Goal: Information Seeking & Learning: Learn about a topic

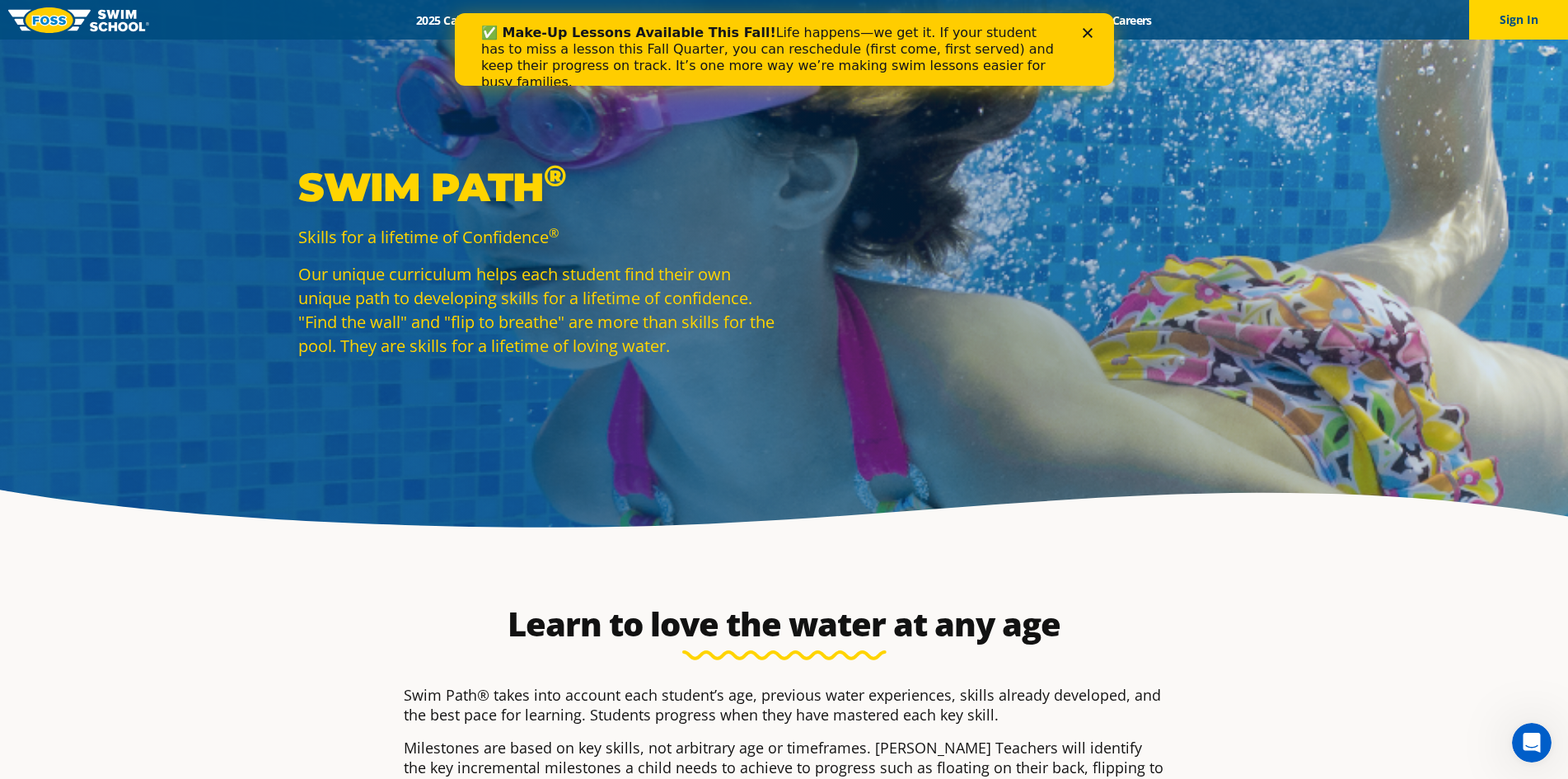
click at [1087, 30] on icon "Close" at bounding box center [1087, 32] width 10 height 10
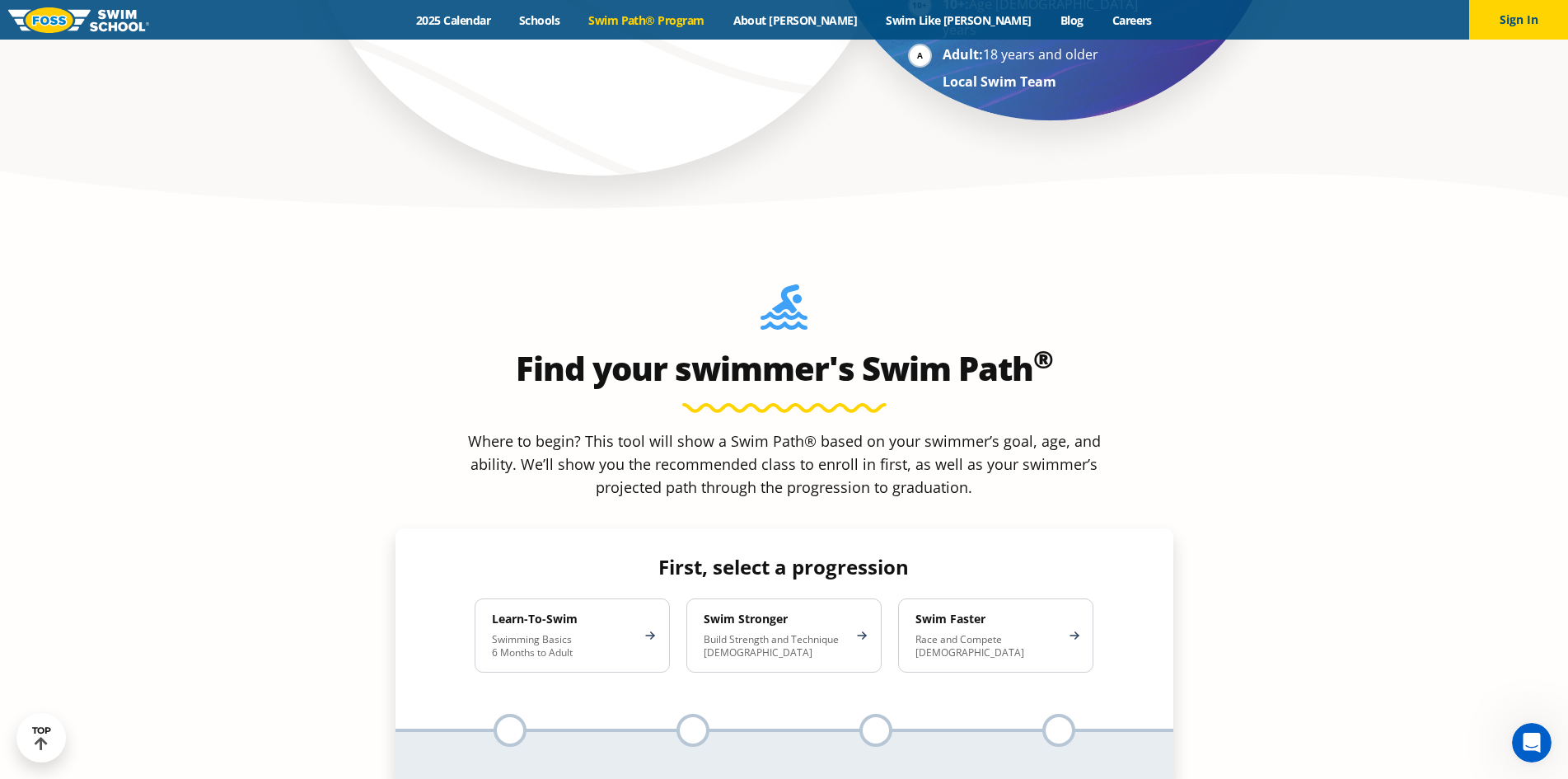
scroll to position [1401, 0]
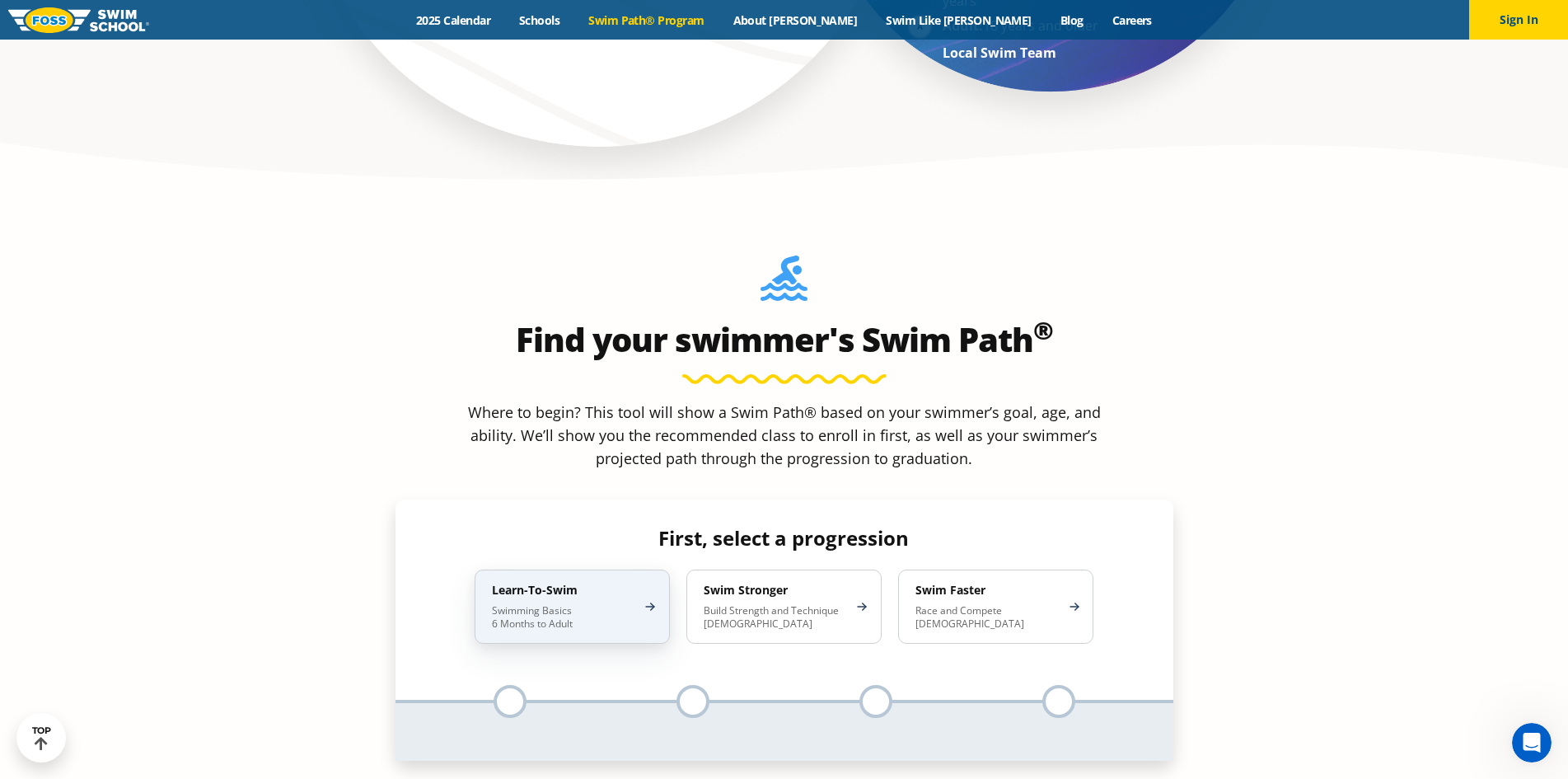
click at [559, 569] on div "Learn-To-Swim Swimming Basics 6 Months to Adult" at bounding box center [572, 607] width 195 height 74
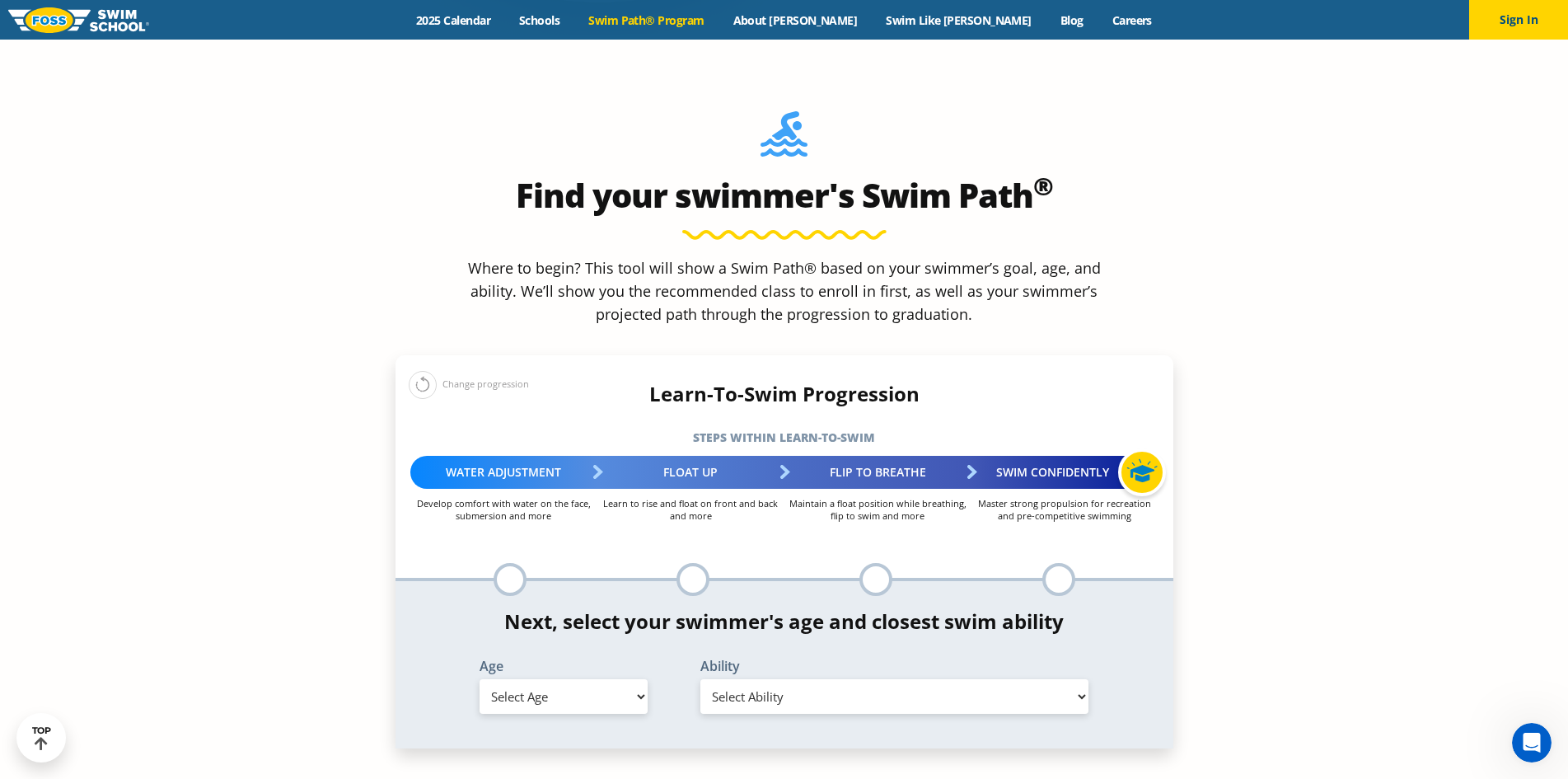
scroll to position [1566, 0]
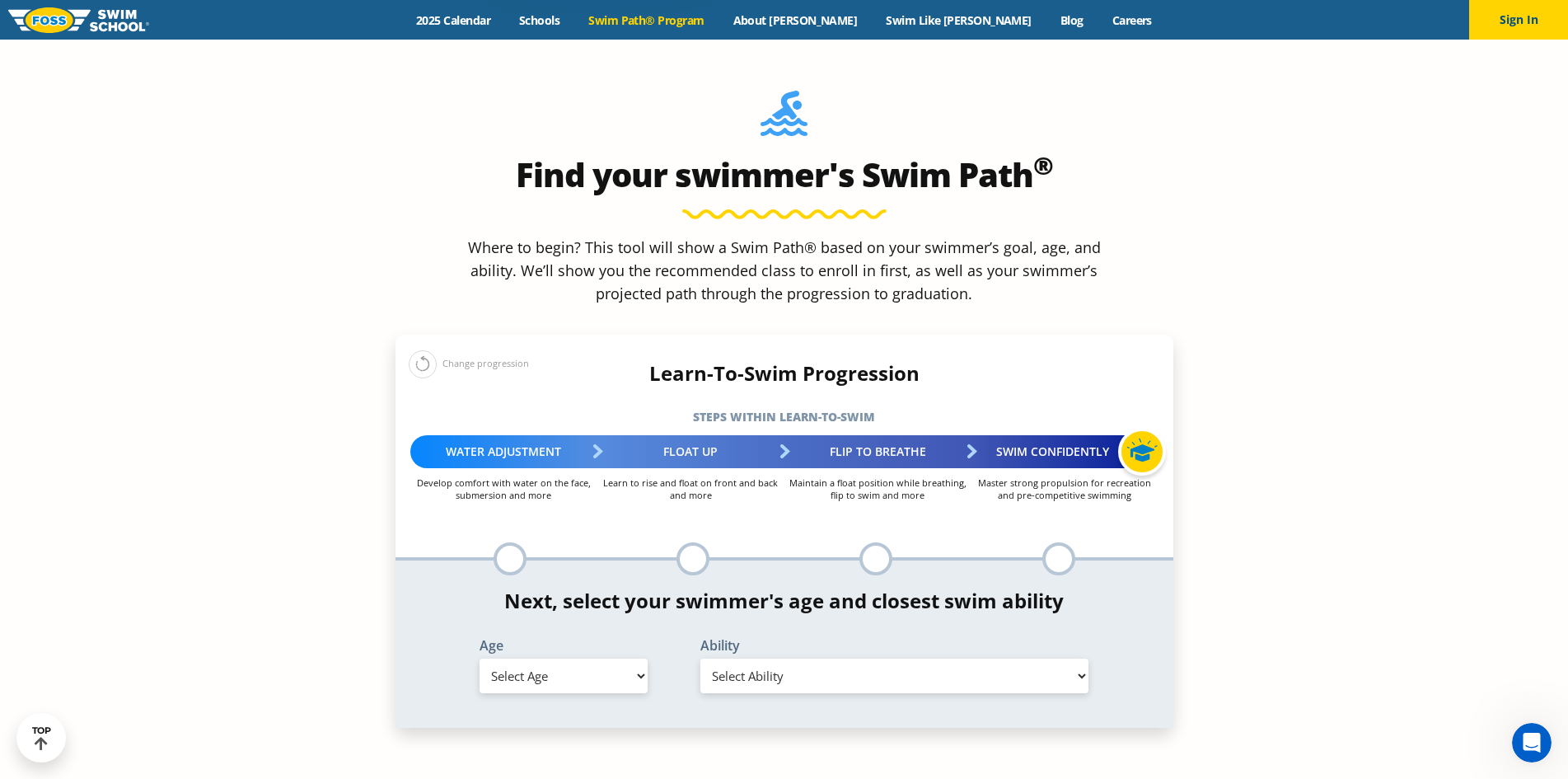
click at [454, 350] on div "Change progression" at bounding box center [469, 364] width 120 height 29
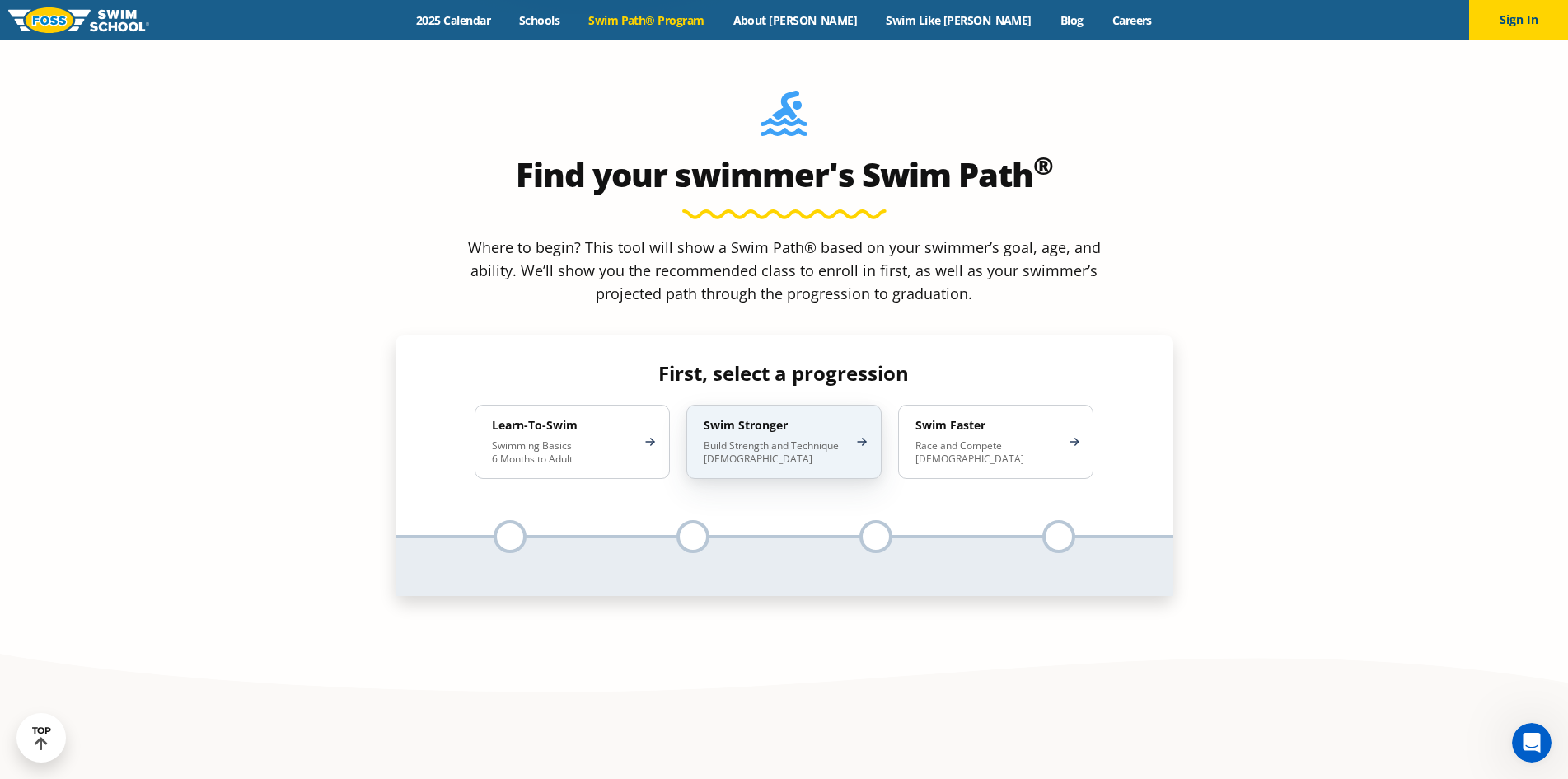
click at [754, 405] on div "Swim Stronger Build Strength and Technique [DEMOGRAPHIC_DATA]" at bounding box center [784, 442] width 195 height 74
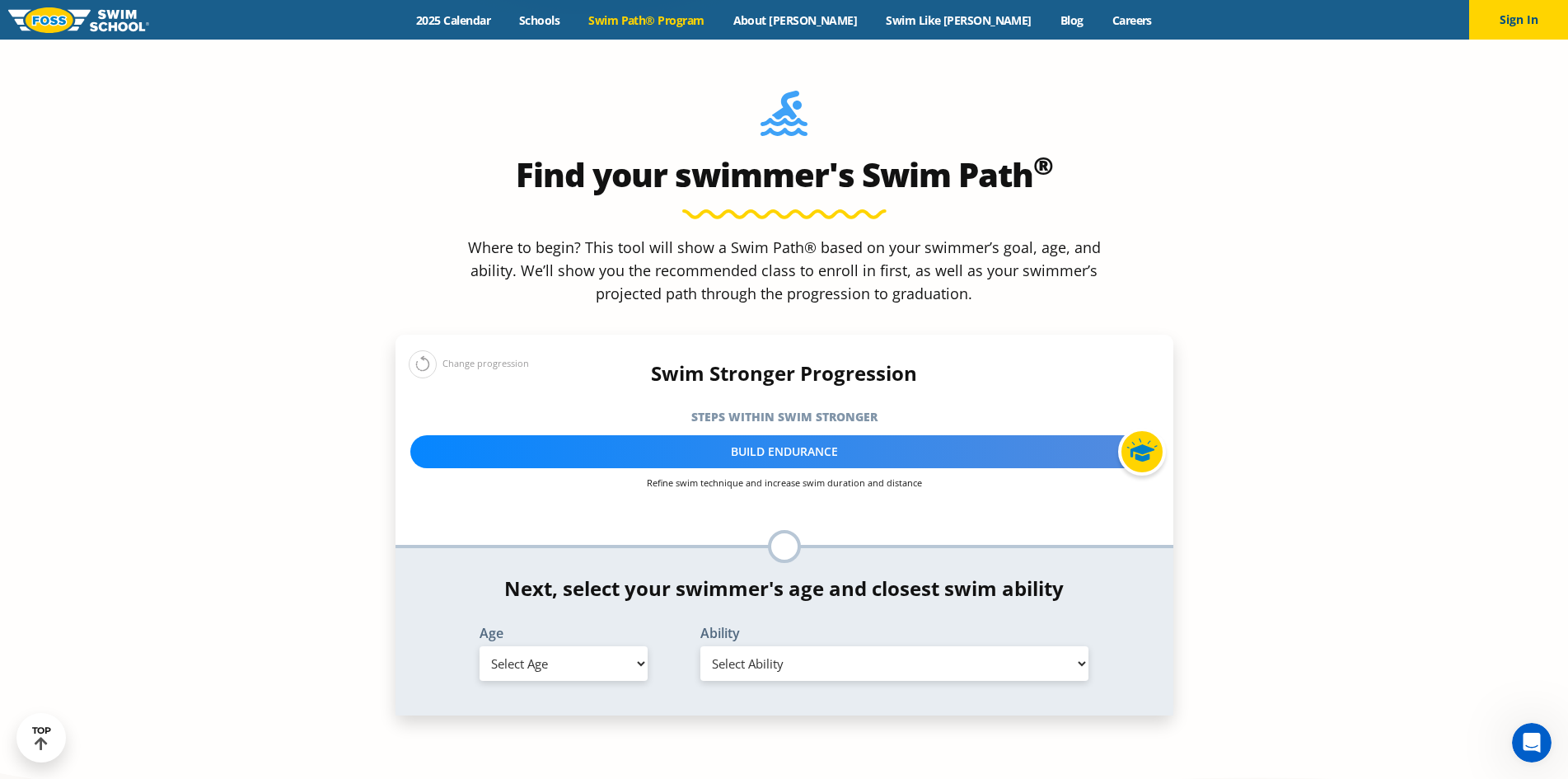
click at [502, 350] on div "Change progression" at bounding box center [469, 364] width 120 height 29
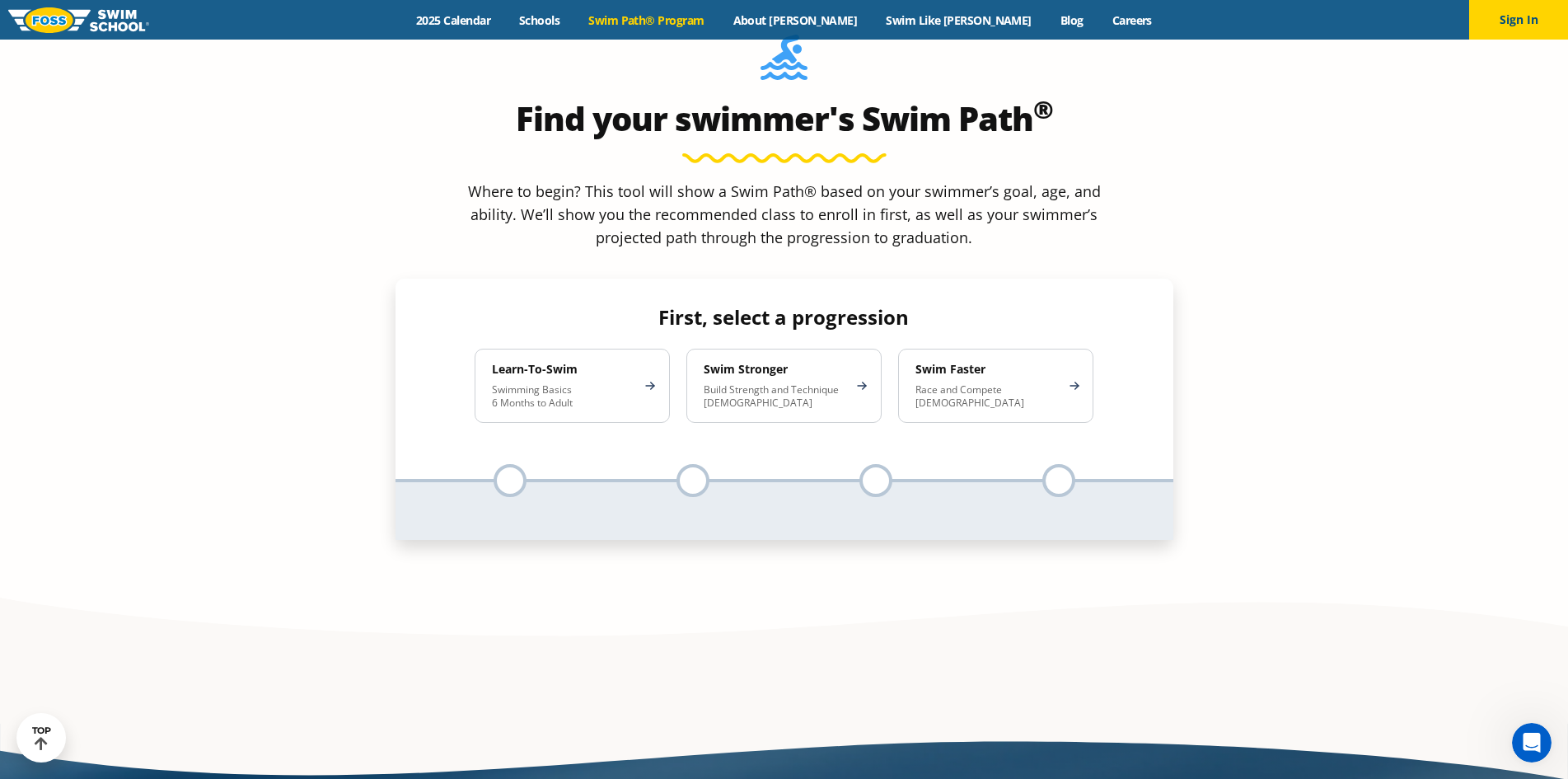
scroll to position [1648, 0]
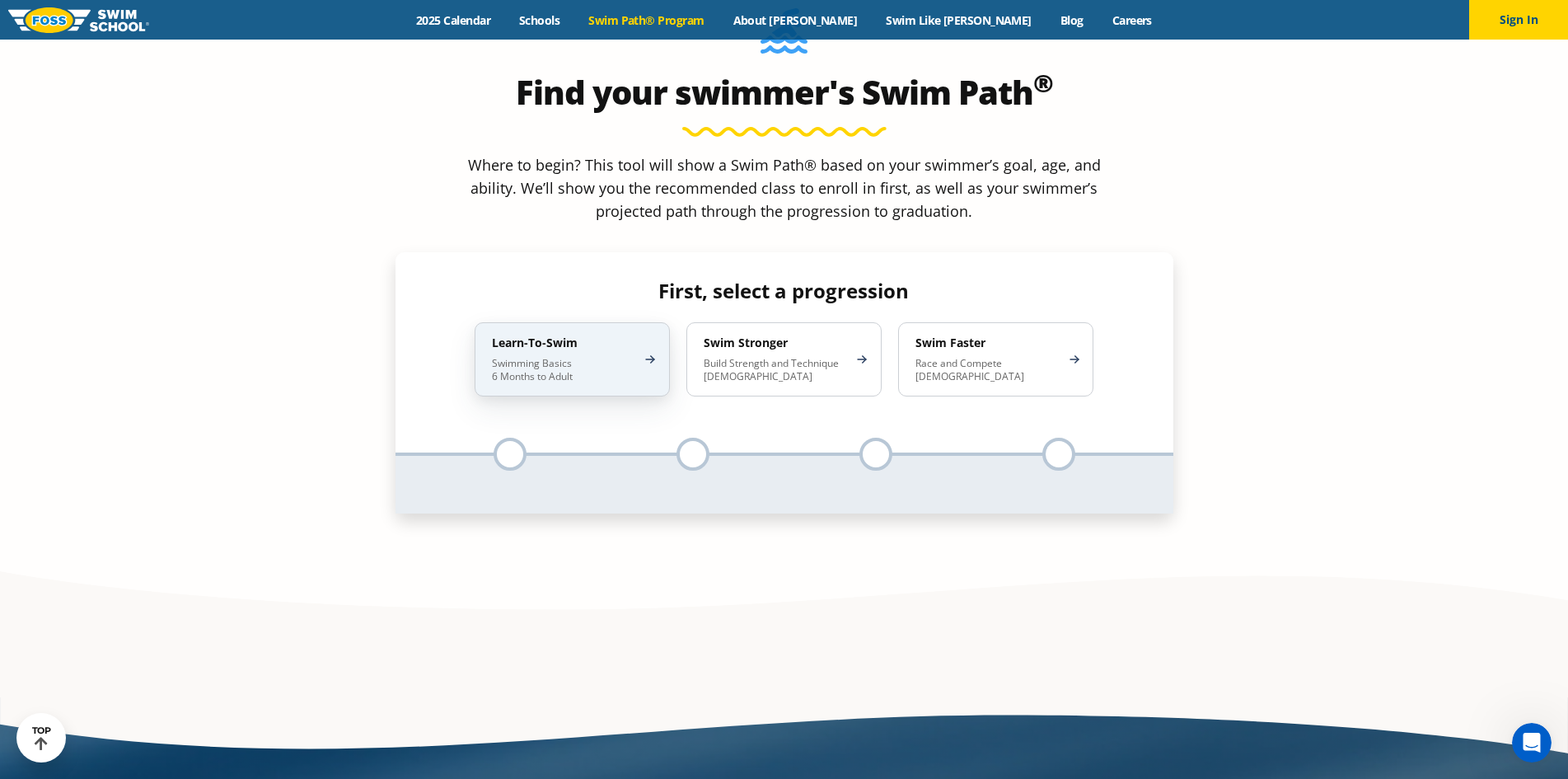
click at [571, 357] on p "Swimming Basics 6 Months to Adult" at bounding box center [564, 370] width 144 height 27
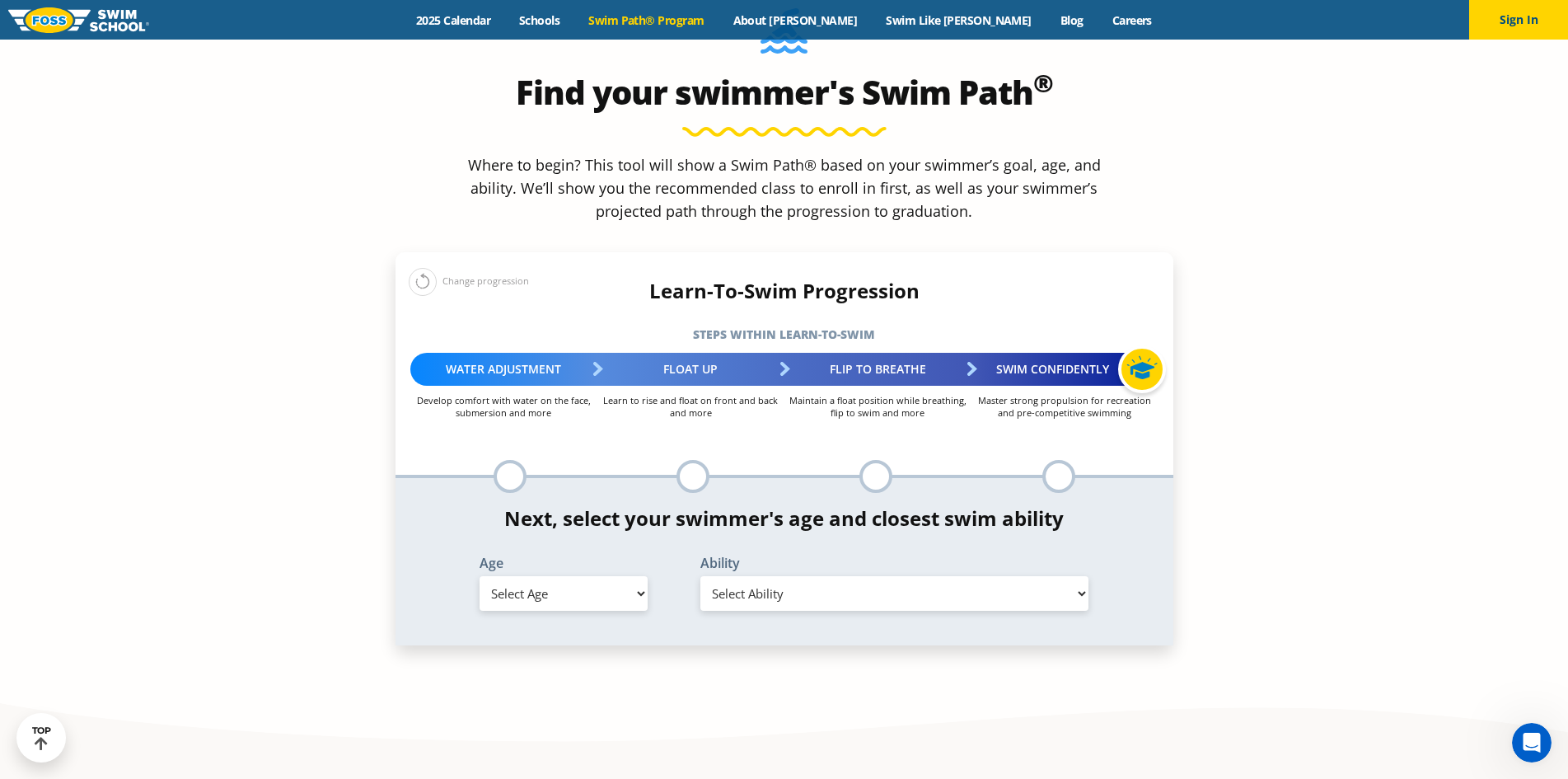
click at [553, 576] on select "Select Age [DEMOGRAPHIC_DATA] months - 1 year 1 year 2 years 3 years 4 years 5 …" at bounding box center [564, 593] width 169 height 34
select select "7-years"
click at [480, 576] on select "Select Age [DEMOGRAPHIC_DATA] months - 1 year 1 year 2 years 3 years 4 years 5 …" at bounding box center [564, 593] width 169 height 34
click at [806, 576] on select "Select Ability First in-water experience When in the water, reliant on a life j…" at bounding box center [895, 593] width 389 height 34
select select "7-years-uncomfortable-putting-face-in-the-water-andor-getting-water-on-ears-whi…"
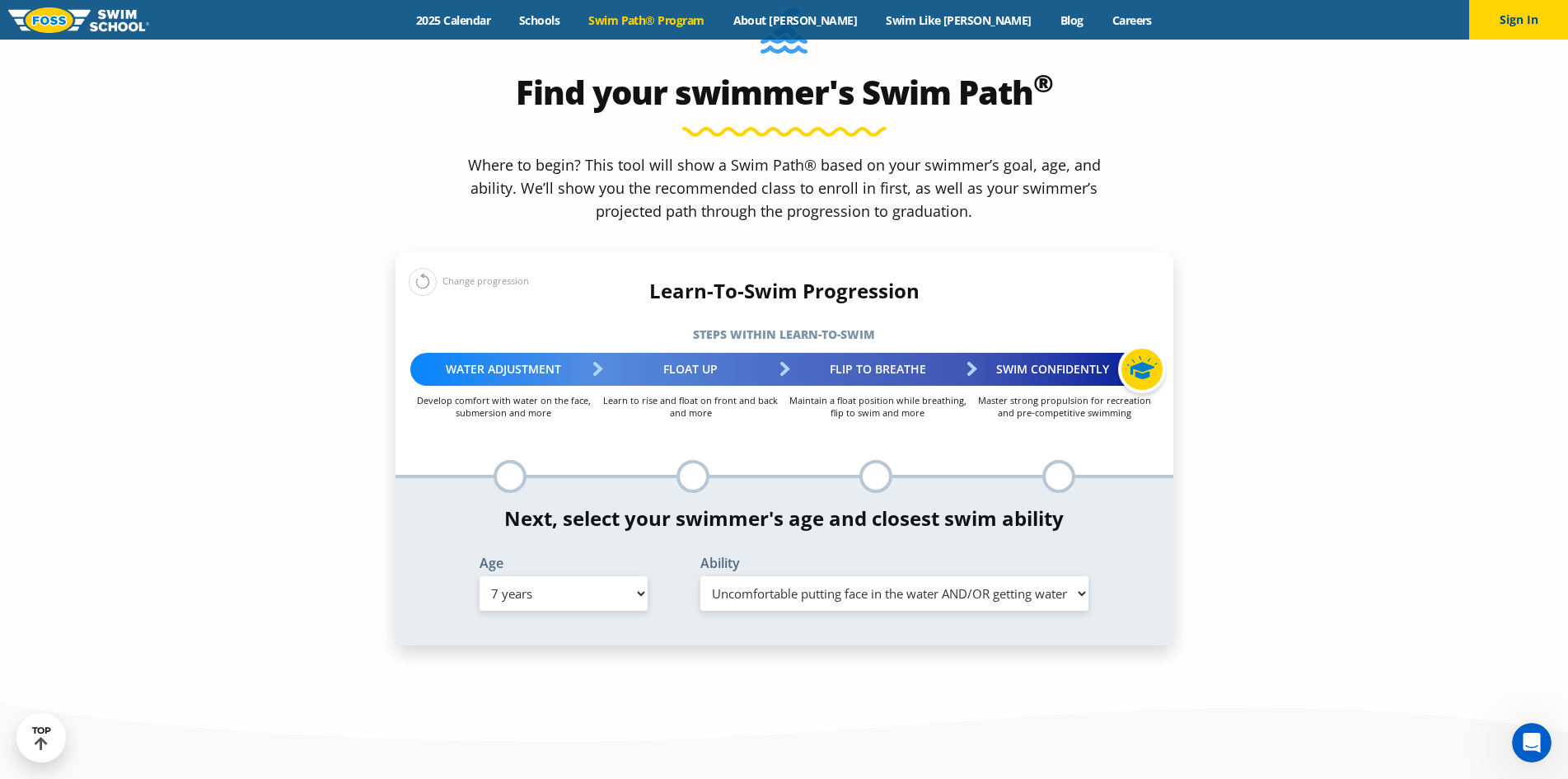
click at [700, 576] on select "Select Ability First in-water experience When in the water, reliant on a life j…" at bounding box center [895, 593] width 389 height 34
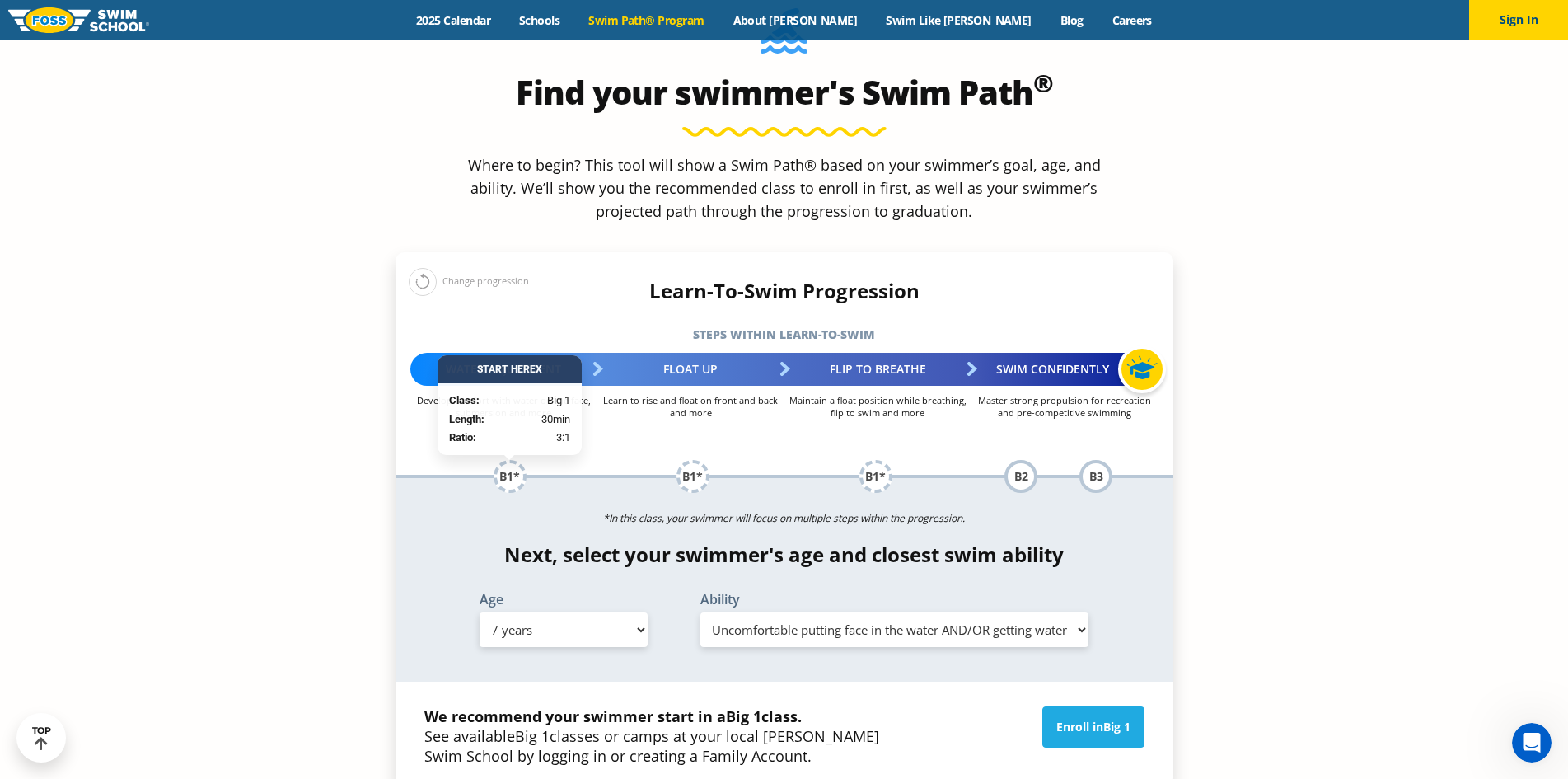
click at [608, 612] on select "Select Age [DEMOGRAPHIC_DATA] months - 1 year 1 year 2 years 3 years 4 years 5 …" at bounding box center [564, 629] width 169 height 34
select select "4-years"
click at [480, 612] on select "Select Age [DEMOGRAPHIC_DATA] months - 1 year 1 year 2 years 3 years 4 years 5 …" at bounding box center [564, 629] width 169 height 34
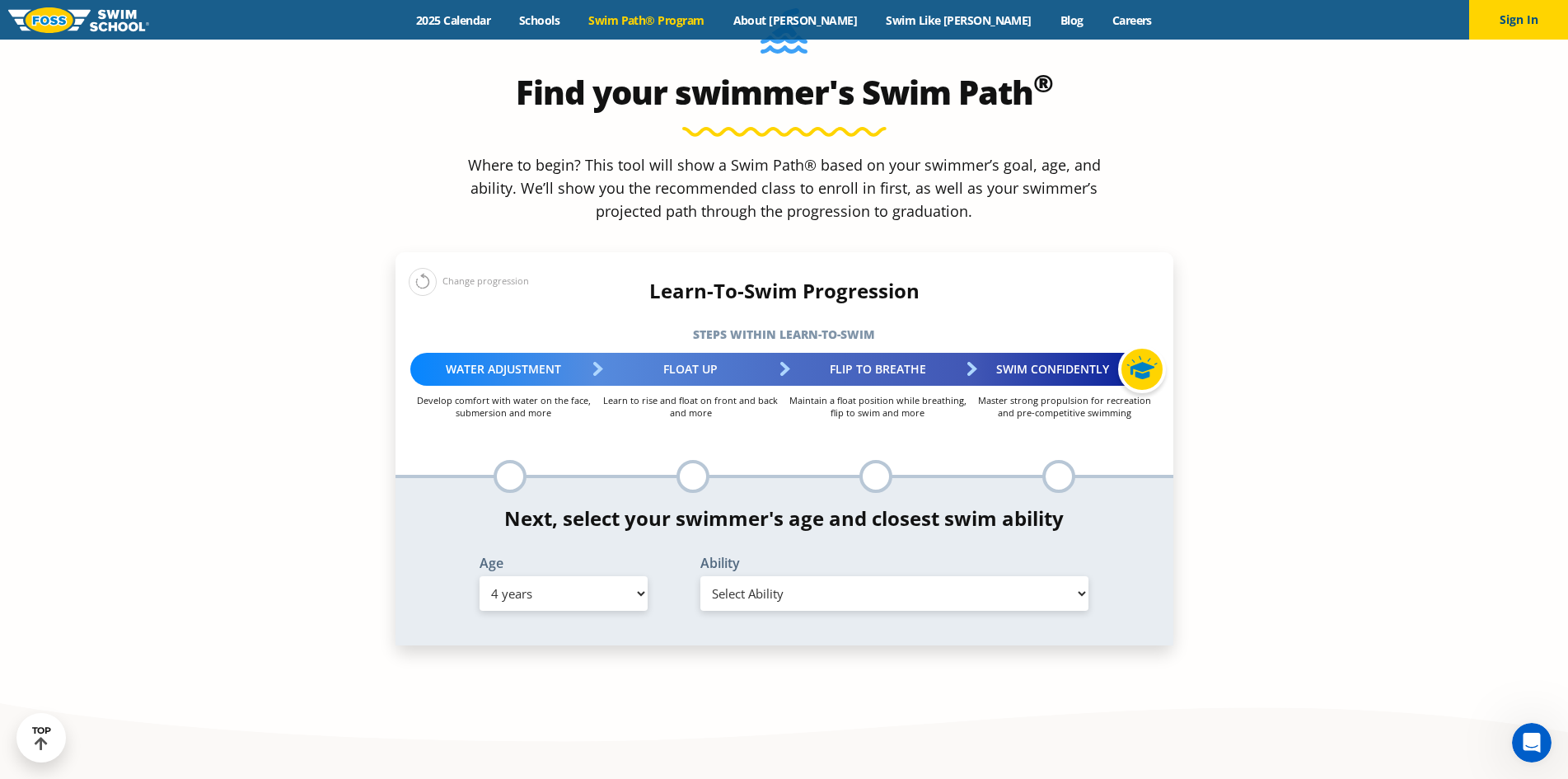
click at [822, 576] on select "Select Ability First in-water experience When in the water, reliant on a life j…" at bounding box center [895, 593] width 389 height 34
select select "4-years-when-in-the-water-reliant-on-a-life-jacket-or-floatation-device"
click at [700, 576] on select "Select Ability First in-water experience When in the water, reliant on a life j…" at bounding box center [895, 593] width 389 height 34
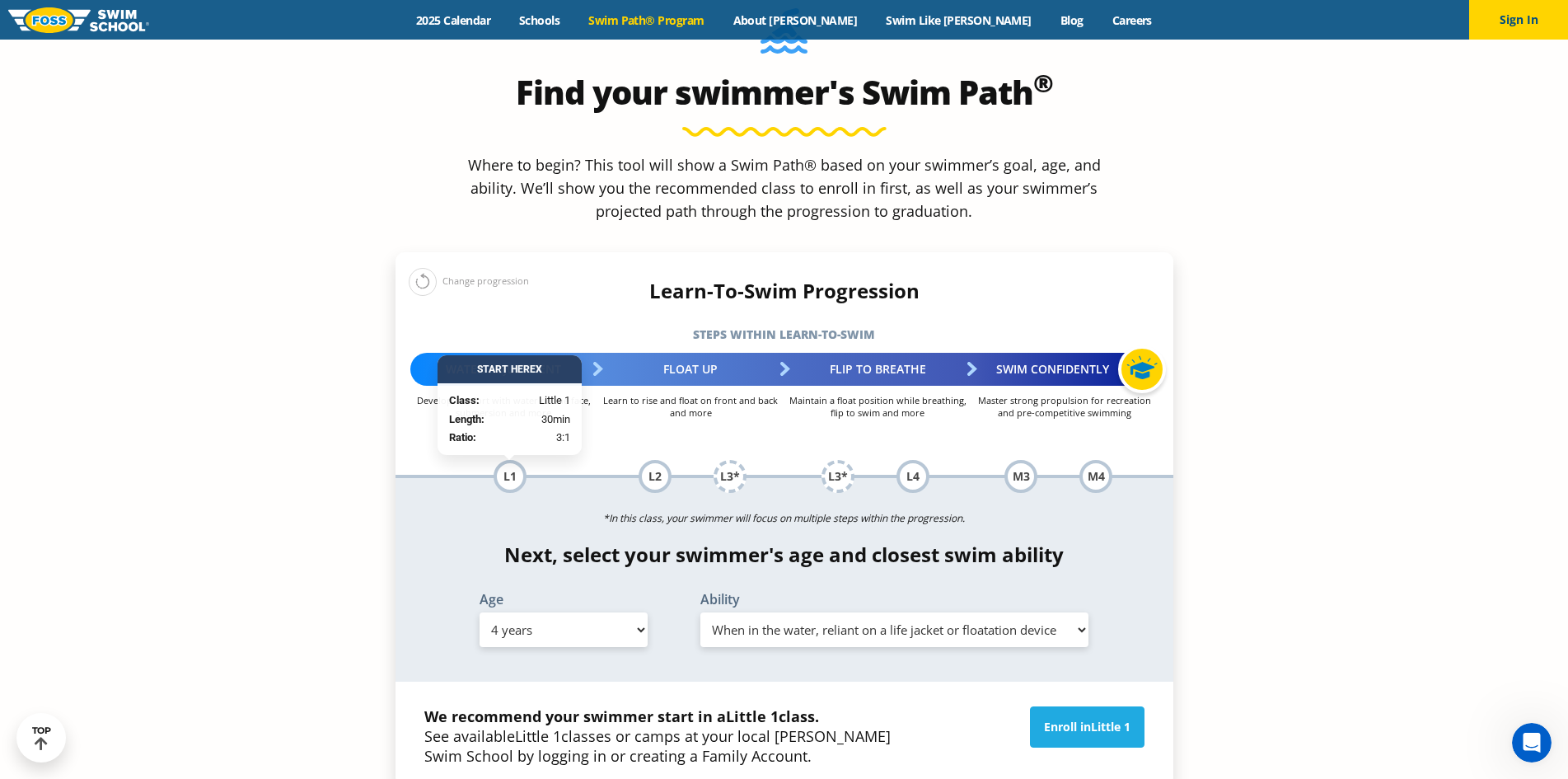
click at [598, 612] on select "Select Age [DEMOGRAPHIC_DATA] months - 1 year 1 year 2 years 3 years 4 years 5 …" at bounding box center [564, 629] width 169 height 34
select select "6-months---1-year"
click at [480, 612] on select "Select Age [DEMOGRAPHIC_DATA] months - 1 year 1 year 2 years 3 years 4 years 5 …" at bounding box center [564, 629] width 169 height 34
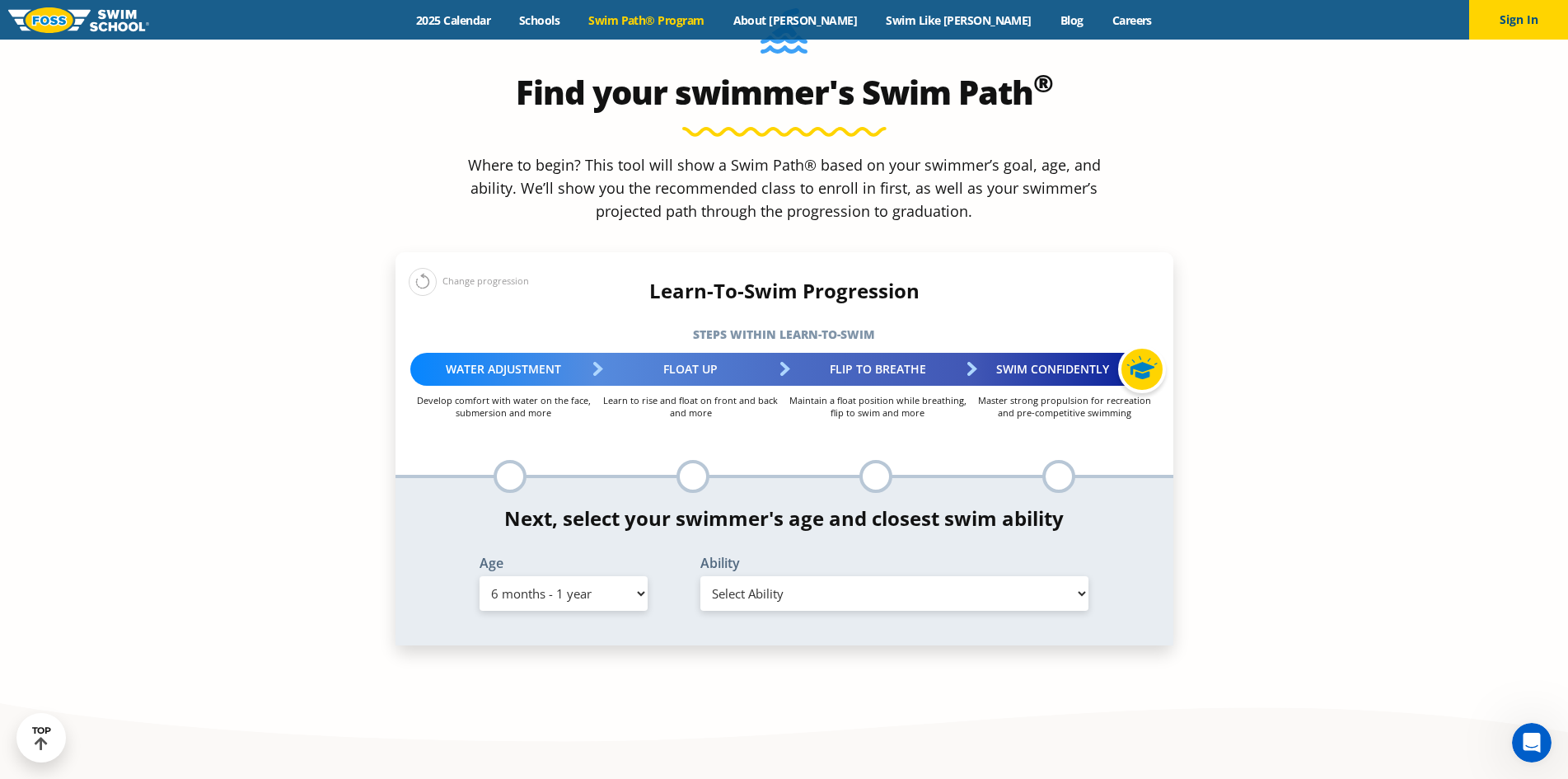
click at [873, 576] on select "Select Ability First in-water experience Comfortable with water poured over the…" at bounding box center [895, 593] width 389 height 34
select select "6-months---1-year-comfortable-with-water-poured-over-face-eyes-and-ears-and-wit…"
click at [700, 576] on select "Select Ability First in-water experience Comfortable with water poured over the…" at bounding box center [895, 593] width 389 height 34
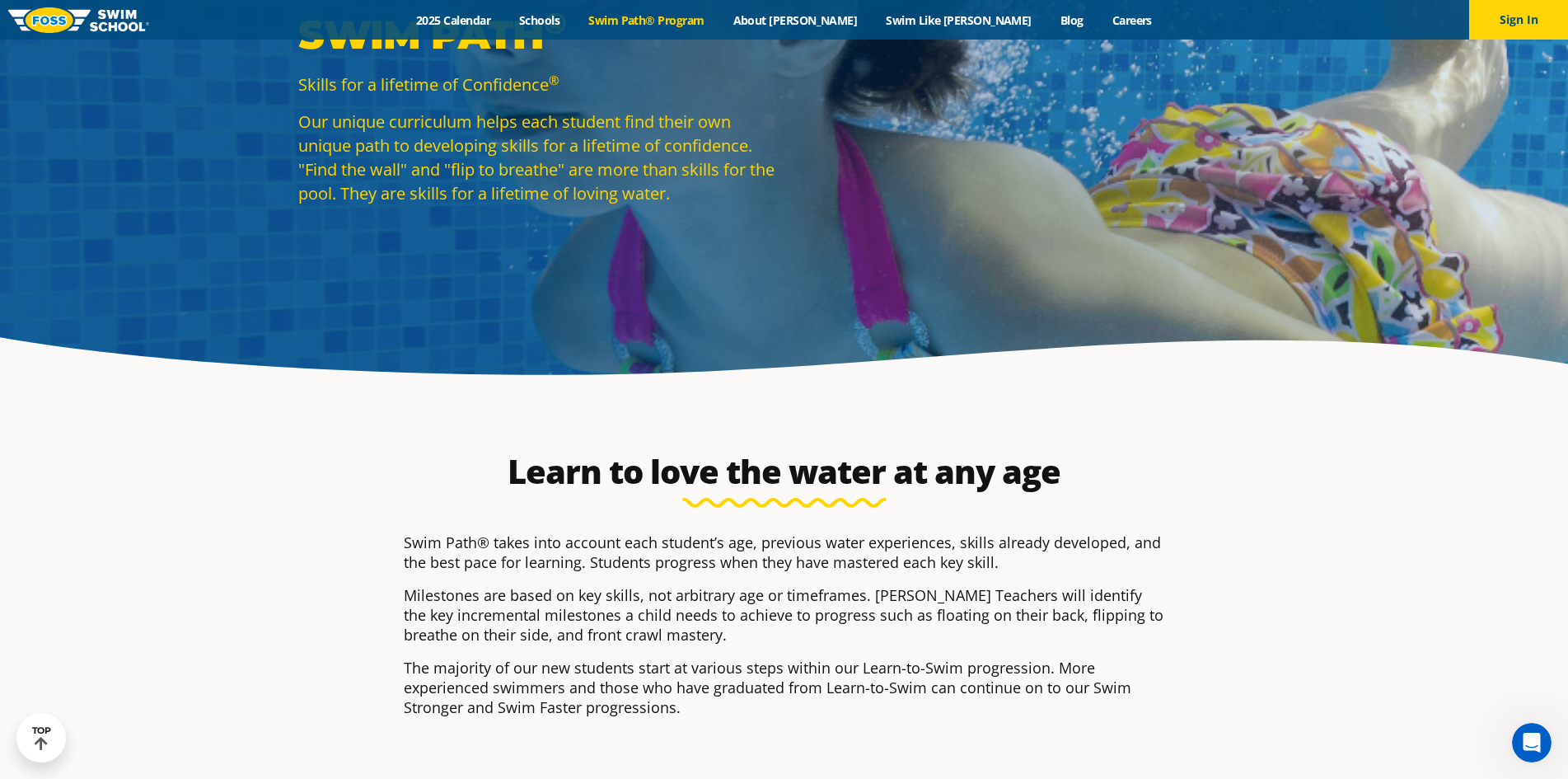
scroll to position [0, 0]
